Goal: Task Accomplishment & Management: Use online tool/utility

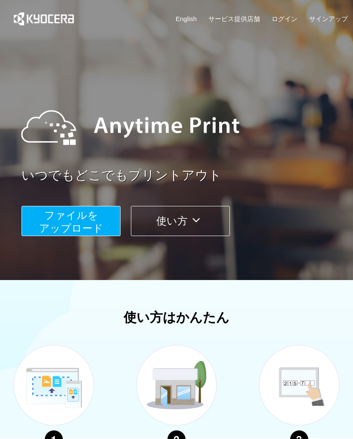
click at [86, 219] on span "ファイルを ​​アップロード" at bounding box center [71, 222] width 64 height 25
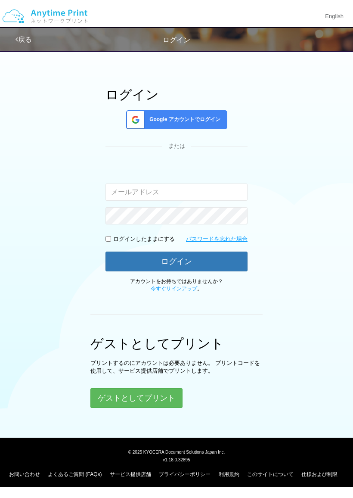
scroll to position [15, 0]
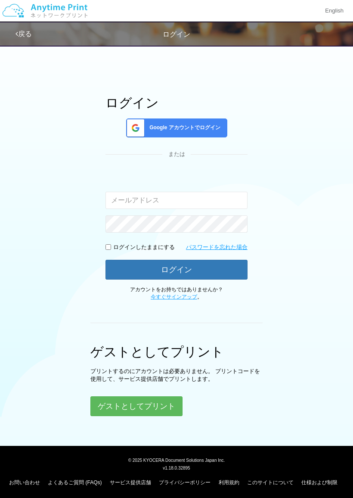
click at [144, 404] on button "ゲストとしてプリント" at bounding box center [137, 407] width 92 height 20
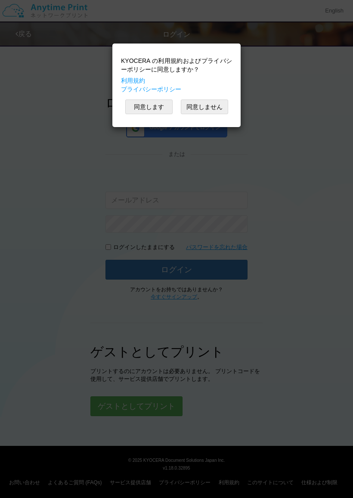
click at [156, 106] on button "同意します" at bounding box center [148, 107] width 47 height 15
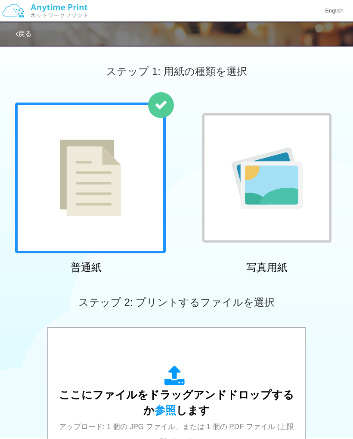
click at [325, 124] on div at bounding box center [267, 177] width 129 height 129
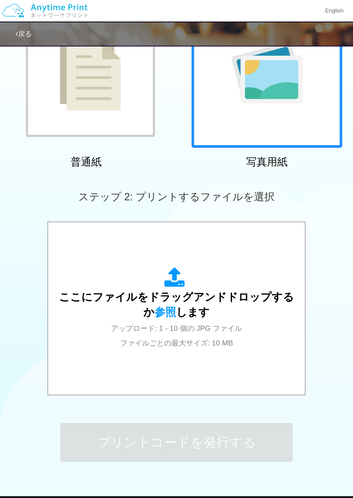
scroll to position [109, 0]
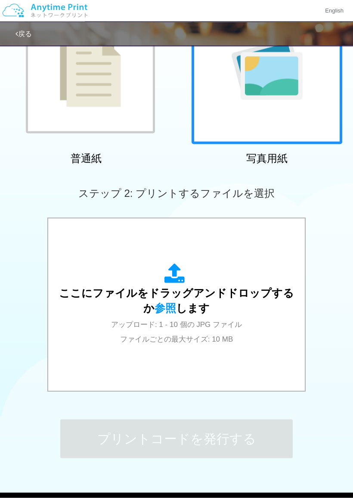
click at [183, 274] on icon at bounding box center [177, 275] width 24 height 22
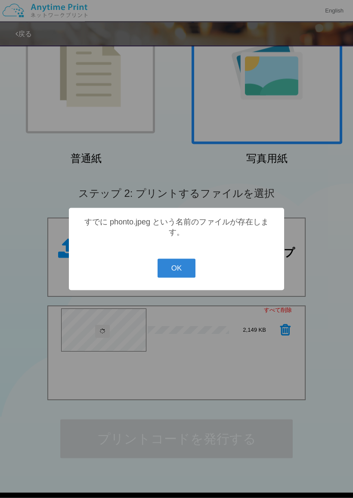
scroll to position [109, 0]
click at [178, 274] on button "OK" at bounding box center [177, 268] width 38 height 19
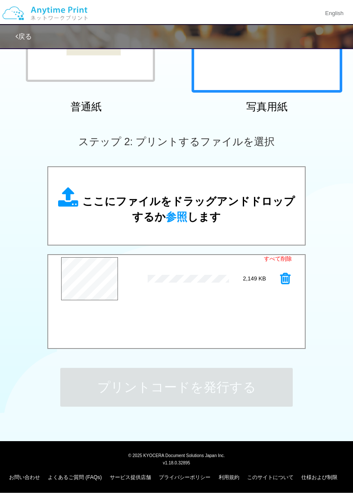
scroll to position [157, 0]
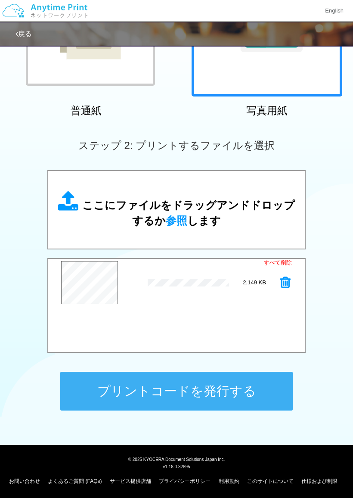
click at [231, 388] on button "プリントコードを発行する" at bounding box center [176, 391] width 233 height 39
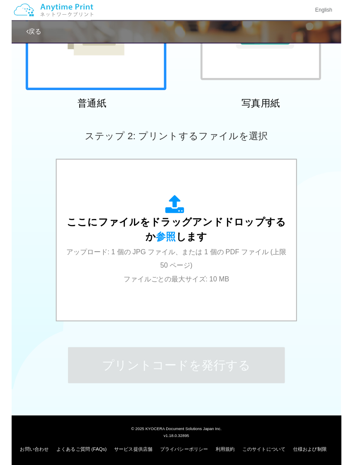
scroll to position [0, 0]
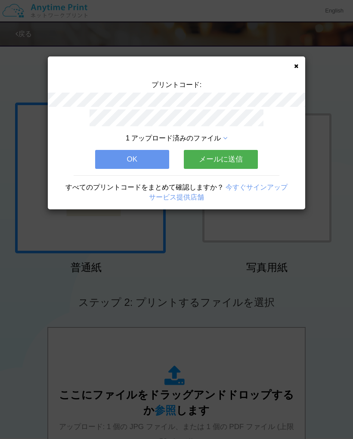
click at [138, 157] on button "OK" at bounding box center [132, 159] width 74 height 19
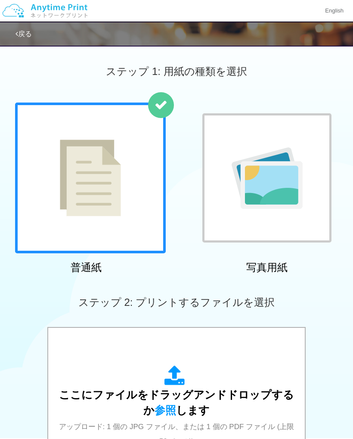
click at [319, 124] on div at bounding box center [267, 177] width 129 height 129
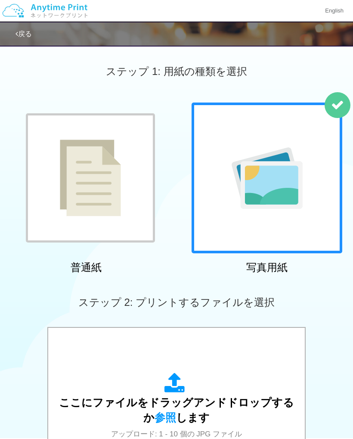
click at [177, 385] on icon at bounding box center [177, 384] width 24 height 22
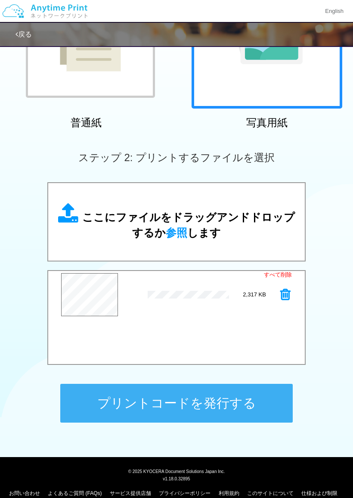
scroll to position [145, 0]
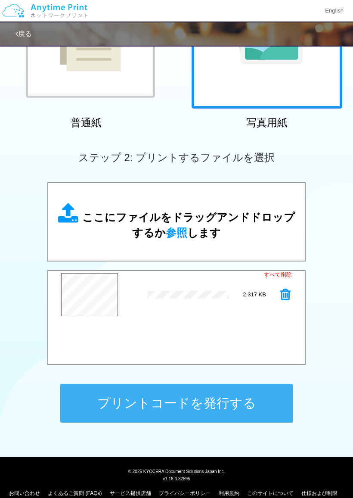
click at [179, 400] on button "プリントコードを発行する" at bounding box center [176, 403] width 233 height 39
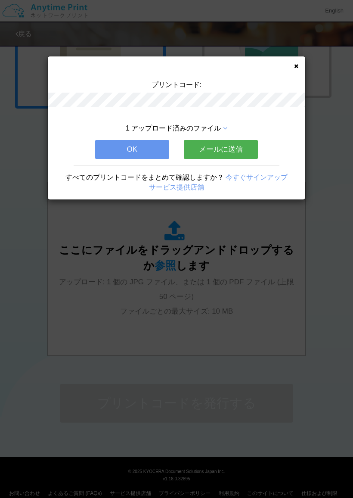
scroll to position [0, 0]
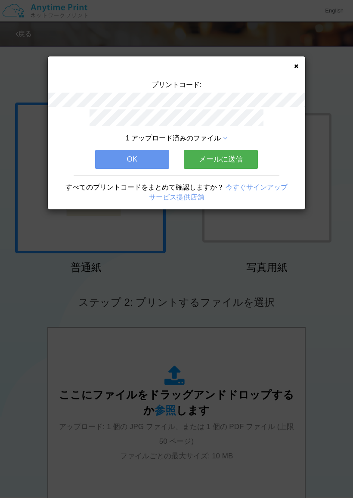
click at [133, 159] on button "OK" at bounding box center [132, 159] width 74 height 19
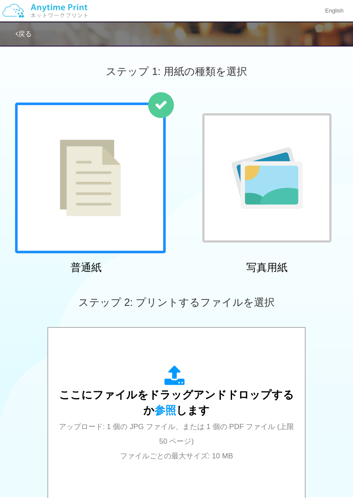
click at [315, 126] on div at bounding box center [267, 177] width 129 height 129
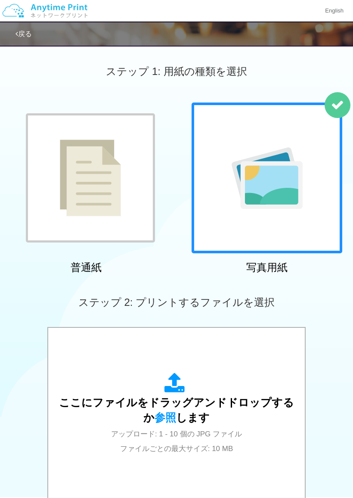
click at [176, 387] on icon at bounding box center [177, 384] width 24 height 22
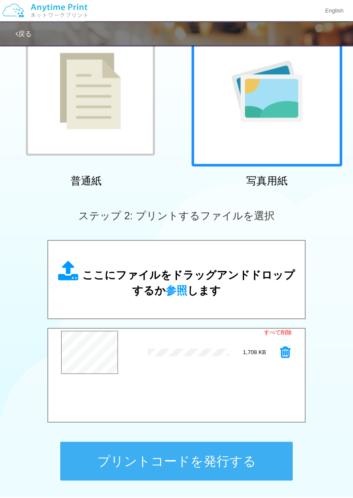
scroll to position [87, 0]
click at [192, 439] on button "プリントコードを発行する" at bounding box center [176, 461] width 233 height 39
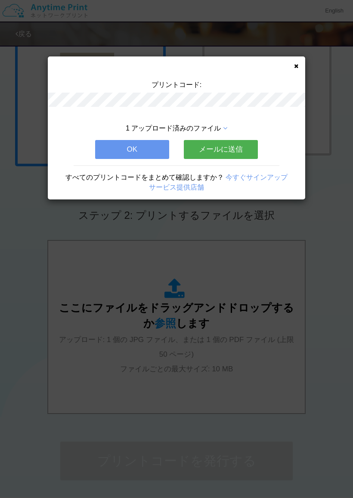
scroll to position [0, 0]
